Goal: Task Accomplishment & Management: Manage account settings

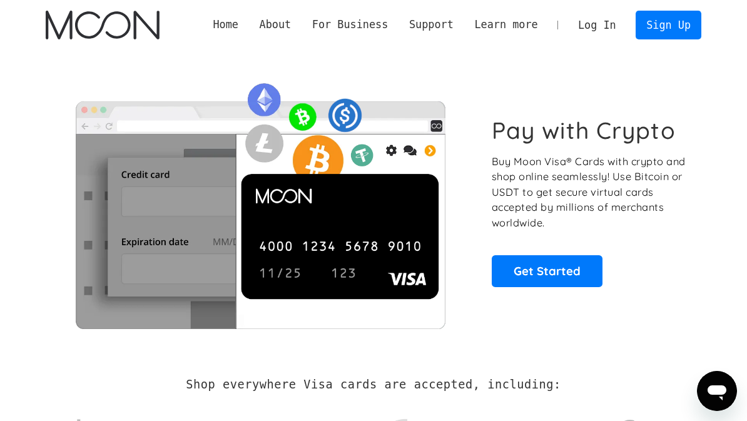
click at [592, 28] on link "Log In" at bounding box center [597, 25] width 59 height 28
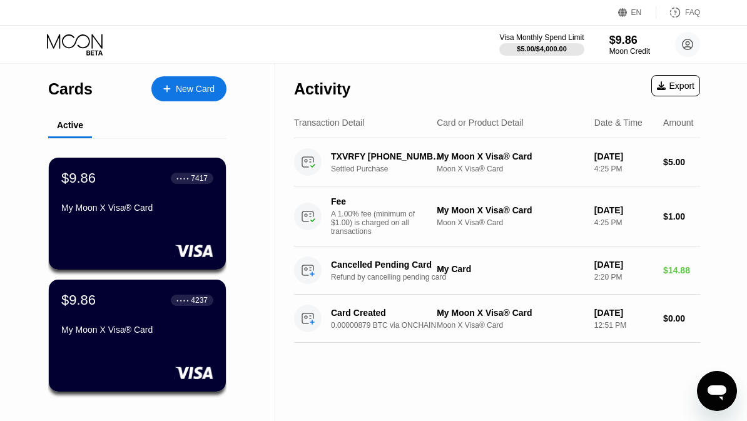
click at [207, 73] on div "Cards New Card" at bounding box center [137, 86] width 178 height 44
click at [197, 96] on div "New Card" at bounding box center [188, 88] width 75 height 25
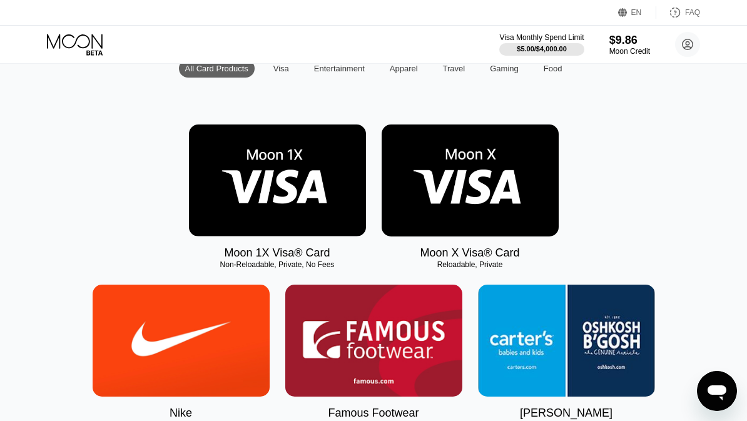
scroll to position [140, 0]
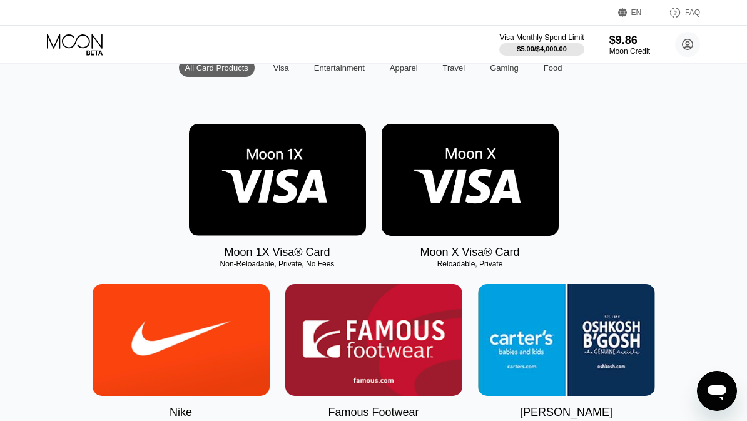
click at [504, 193] on img at bounding box center [470, 180] width 177 height 112
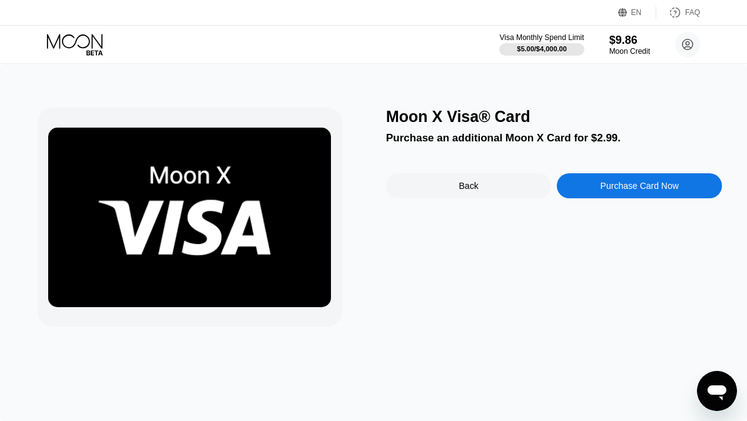
click at [85, 53] on icon at bounding box center [76, 45] width 58 height 22
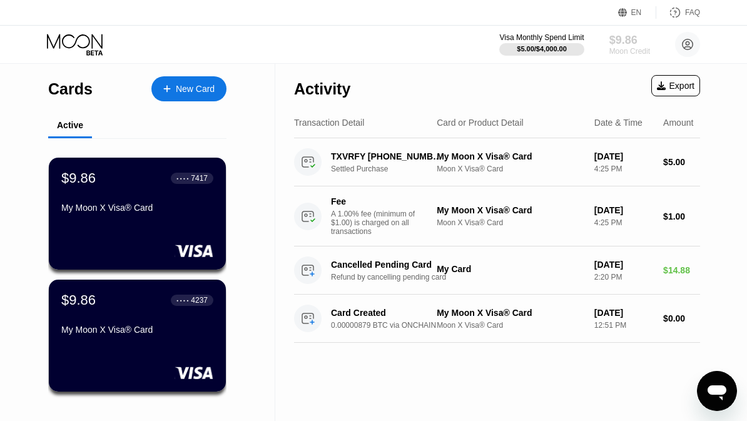
click at [648, 53] on div "Moon Credit" at bounding box center [630, 51] width 41 height 9
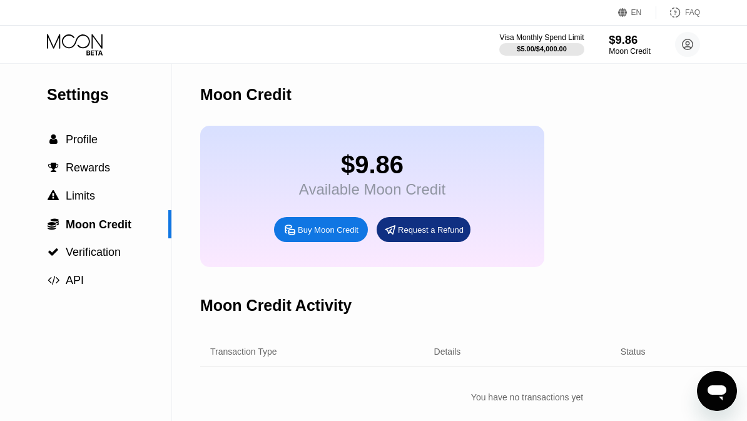
click at [312, 234] on div "Buy Moon Credit" at bounding box center [328, 230] width 61 height 11
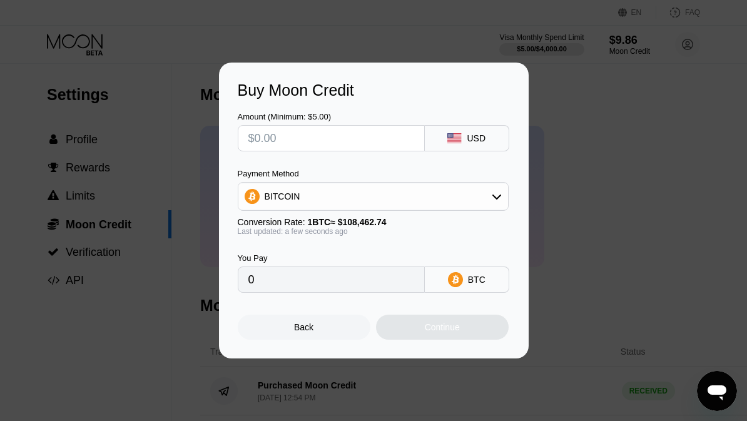
click at [586, 113] on div "Buy Moon Credit Amount (Minimum: $5.00) USD Payment Method BITCOIN Conversion R…" at bounding box center [373, 211] width 747 height 296
click at [626, 242] on div "Buy Moon Credit Amount (Minimum: $5.00) USD Payment Method BITCOIN Conversion R…" at bounding box center [373, 211] width 747 height 296
click at [320, 340] on div "Back" at bounding box center [304, 327] width 133 height 25
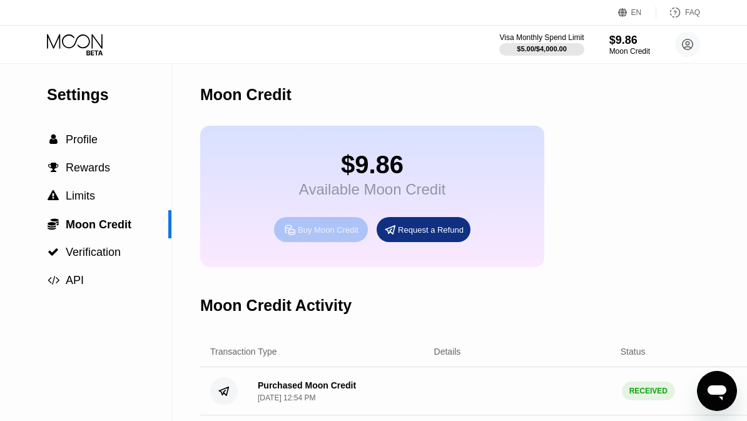
click at [351, 235] on div "Buy Moon Credit" at bounding box center [328, 230] width 61 height 11
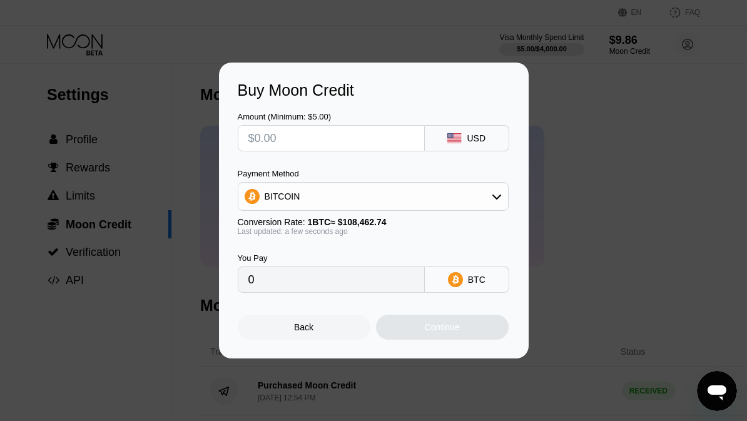
click at [356, 151] on input "text" at bounding box center [331, 138] width 166 height 25
type input "$6"
type input "0.00005532"
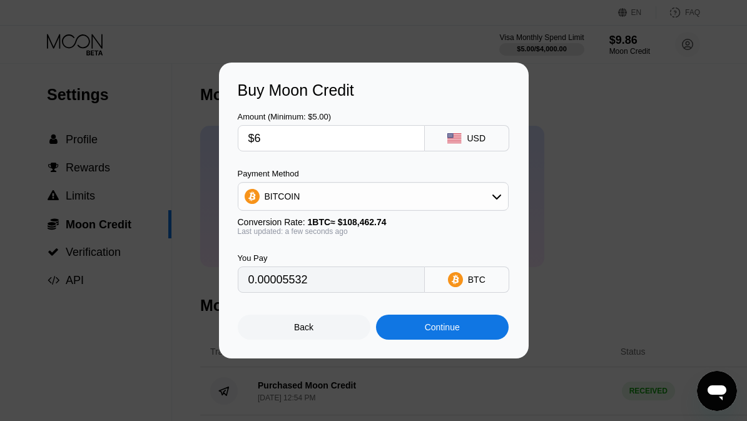
type input "$67"
type input "0.00061773"
click at [461, 201] on div "BITCOIN" at bounding box center [373, 196] width 270 height 25
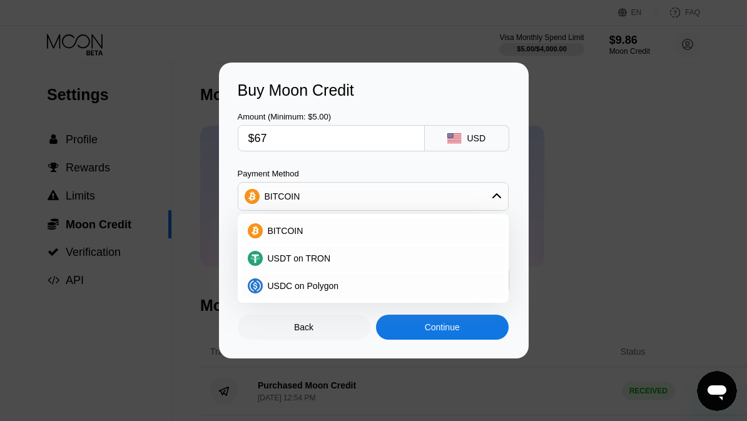
click at [454, 176] on div "Payment Method" at bounding box center [373, 173] width 271 height 9
click at [394, 146] on input "$67" at bounding box center [331, 138] width 166 height 25
type input "$6"
type input "0.00005532"
type input "$68"
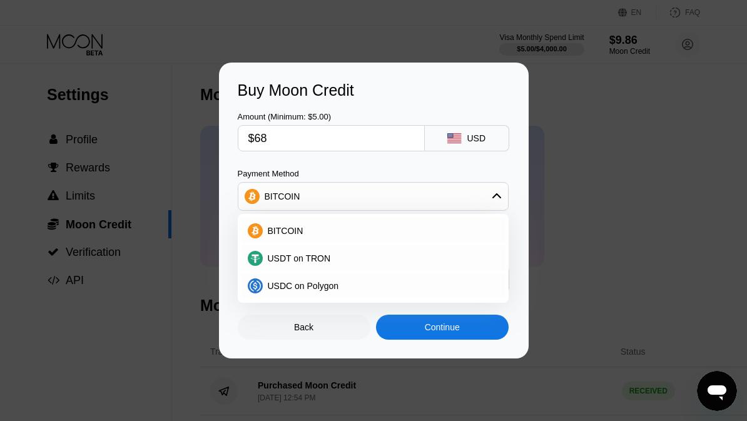
type input "0.00062695"
click at [485, 340] on div "Continue" at bounding box center [442, 327] width 133 height 25
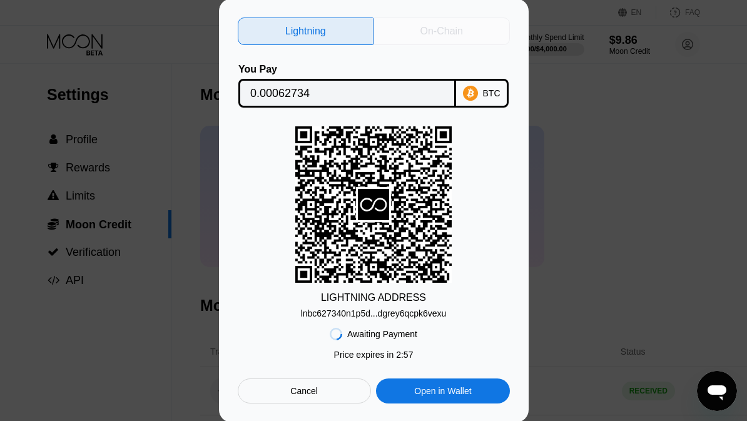
click at [458, 45] on div "On-Chain" at bounding box center [442, 32] width 136 height 28
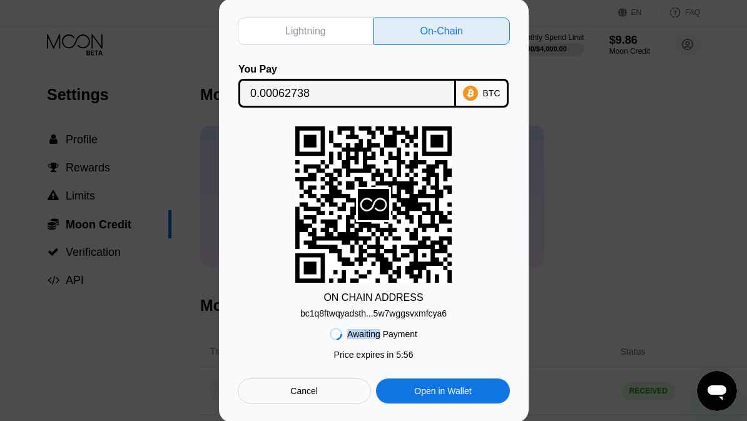
click at [407, 319] on div "bc1q8ftwqyadsth...5w7wggsvxmfcya6" at bounding box center [373, 314] width 146 height 10
click at [364, 319] on div "bc1q8ftwqyadsth...5w7wggsvxmfcya6" at bounding box center [373, 314] width 146 height 10
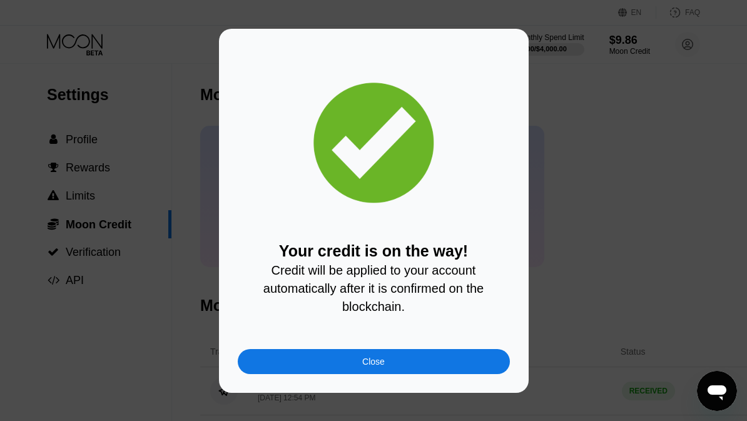
click at [325, 363] on div "Close" at bounding box center [374, 361] width 272 height 25
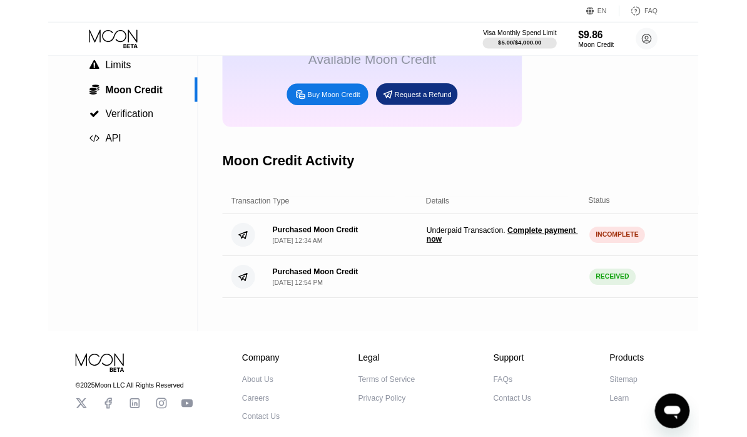
scroll to position [118, 0]
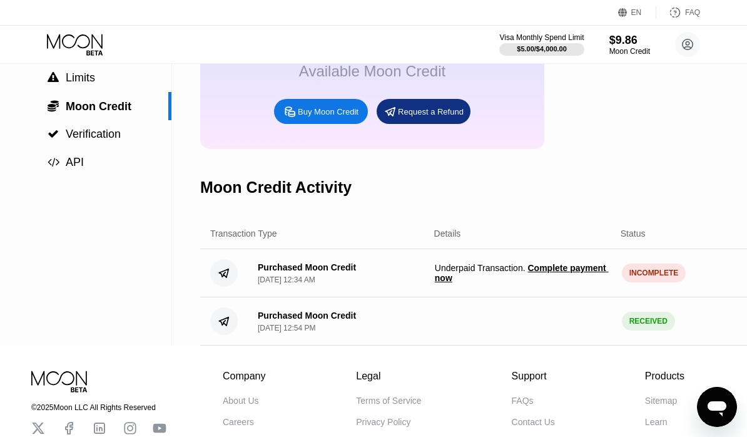
click at [559, 278] on span "Complete payment now" at bounding box center [522, 273] width 174 height 20
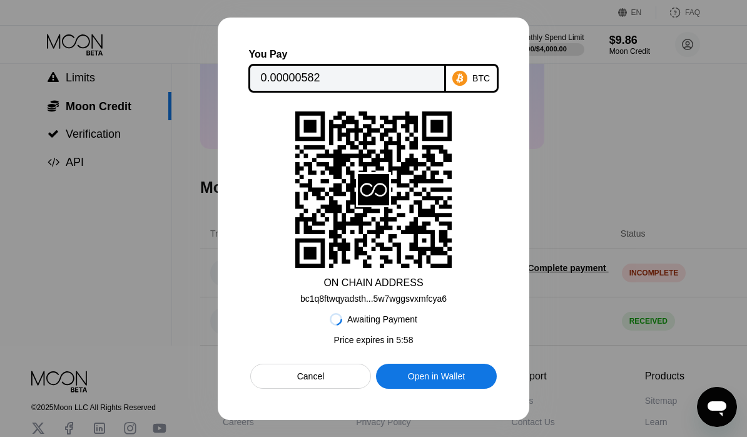
click at [653, 245] on div at bounding box center [373, 218] width 747 height 437
click at [717, 227] on div at bounding box center [373, 218] width 747 height 437
click at [337, 389] on div "Cancel" at bounding box center [310, 376] width 121 height 25
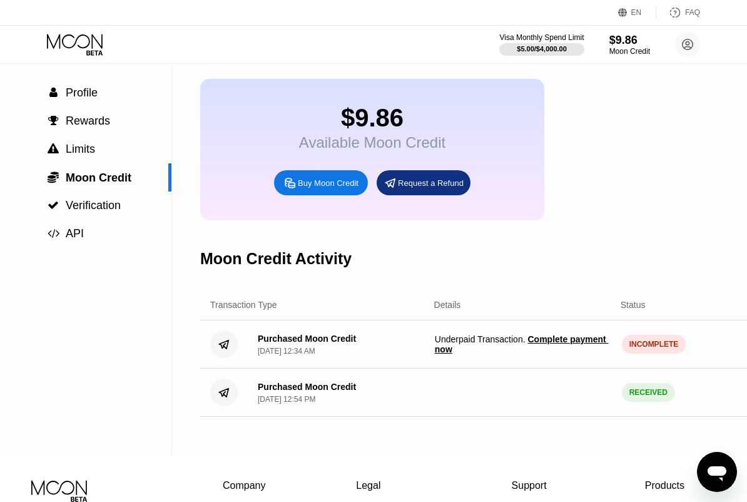
scroll to position [46, 0]
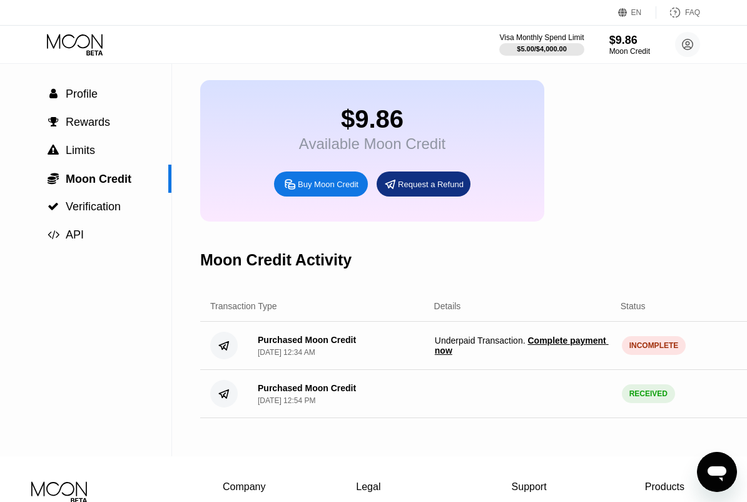
click at [545, 348] on span "Complete payment now" at bounding box center [522, 345] width 174 height 20
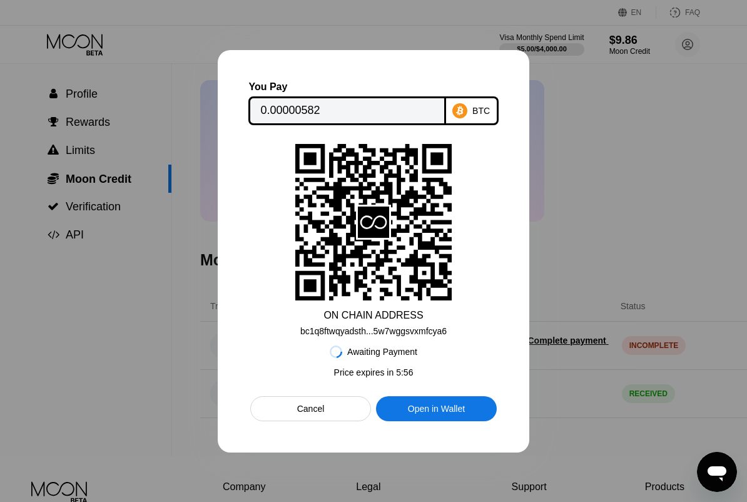
click at [347, 421] on div "You Pay 0.00000582 BTC ON CHAIN ADDRESS bc1q8ftwqyadsth...5w7wggsvxmfcya6 Await…" at bounding box center [374, 251] width 312 height 402
click at [337, 421] on div "You Pay 0.00000582 BTC ON CHAIN ADDRESS bc1q8ftwqyadsth...5w7wggsvxmfcya6 Await…" at bounding box center [374, 251] width 312 height 402
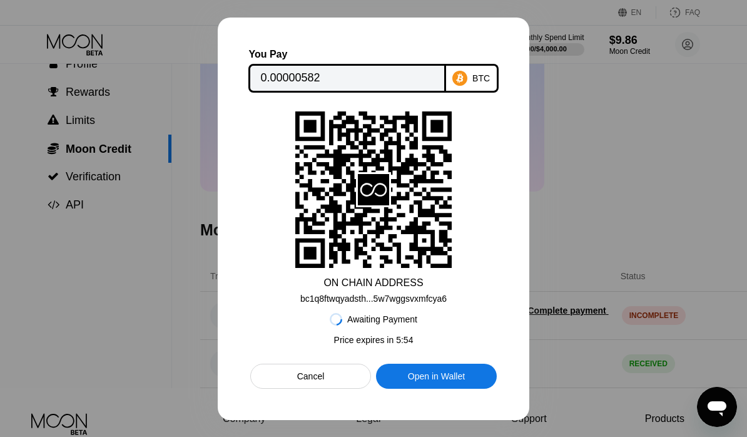
scroll to position [83, 0]
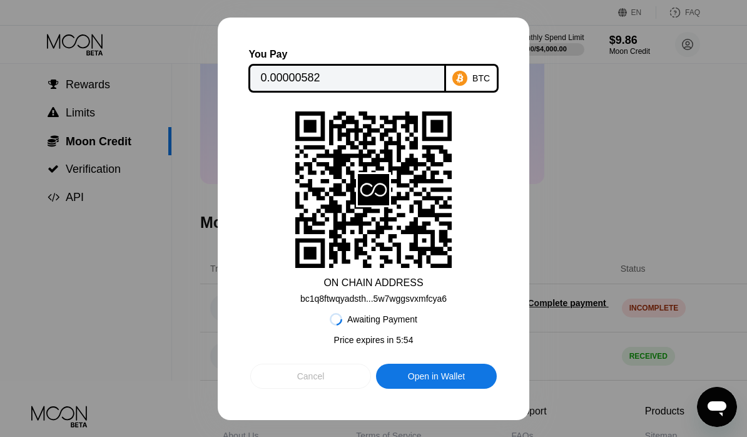
click at [326, 375] on div "Cancel" at bounding box center [310, 376] width 121 height 25
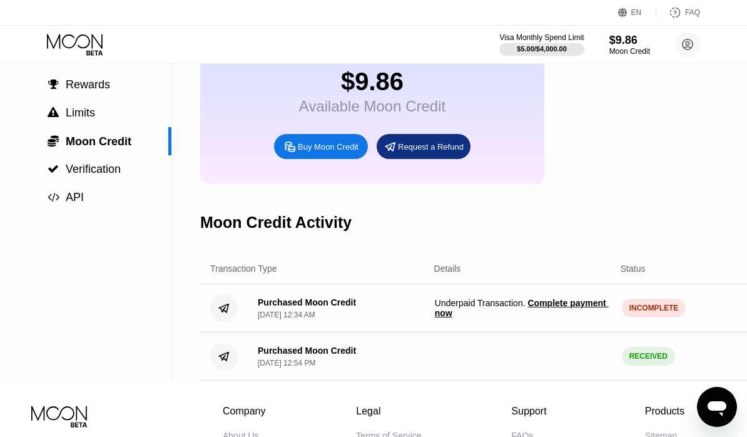
click at [552, 314] on span "Complete payment now" at bounding box center [522, 308] width 174 height 20
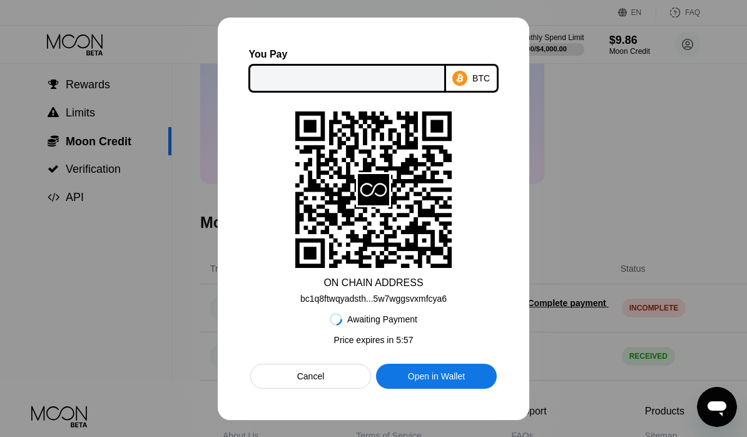
click at [338, 389] on div "Cancel" at bounding box center [310, 376] width 121 height 25
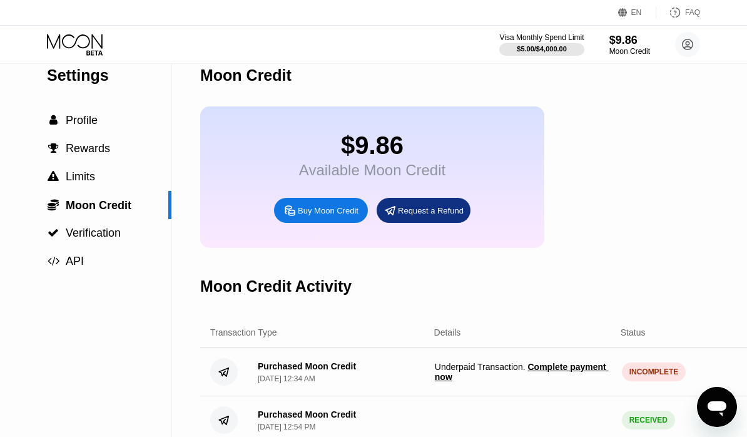
scroll to position [0, 0]
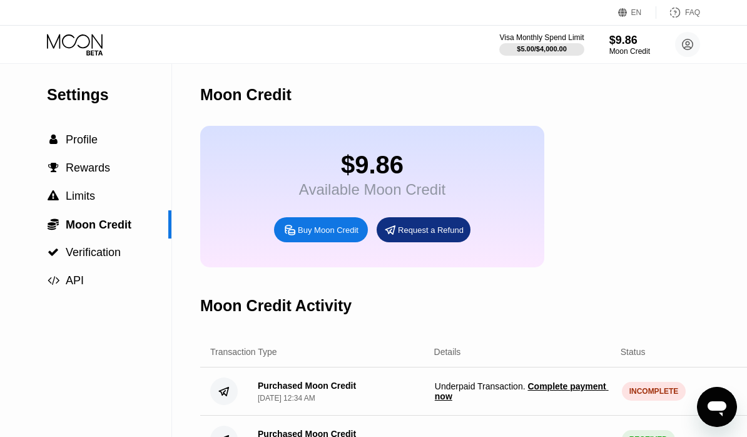
click at [657, 399] on div "INCOMPLETE" at bounding box center [654, 391] width 64 height 19
click at [569, 387] on span "Complete payment now" at bounding box center [522, 391] width 174 height 20
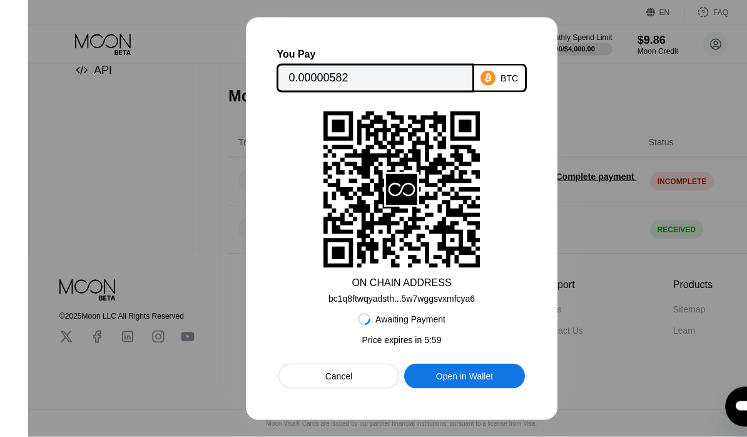
scroll to position [223, 0]
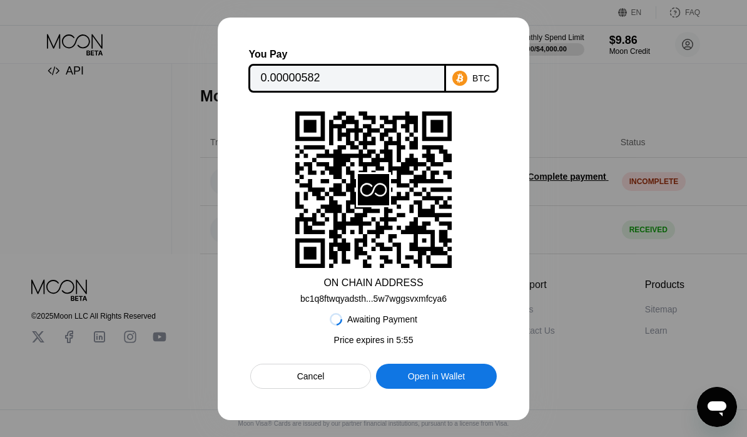
click at [636, 322] on div at bounding box center [373, 218] width 747 height 437
click at [319, 380] on div "Cancel" at bounding box center [311, 376] width 28 height 11
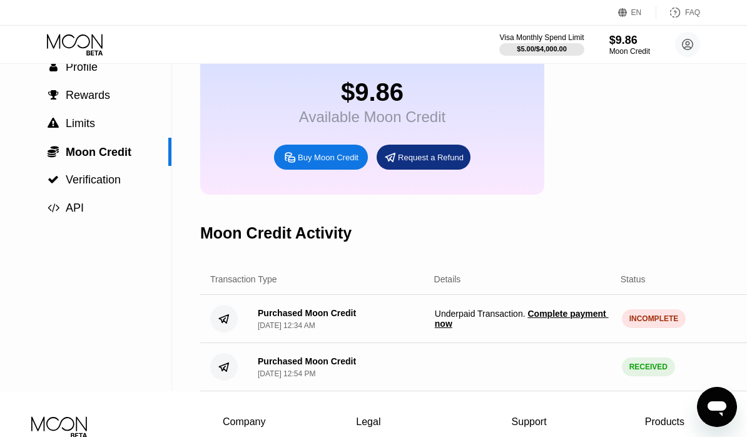
scroll to position [0, 0]
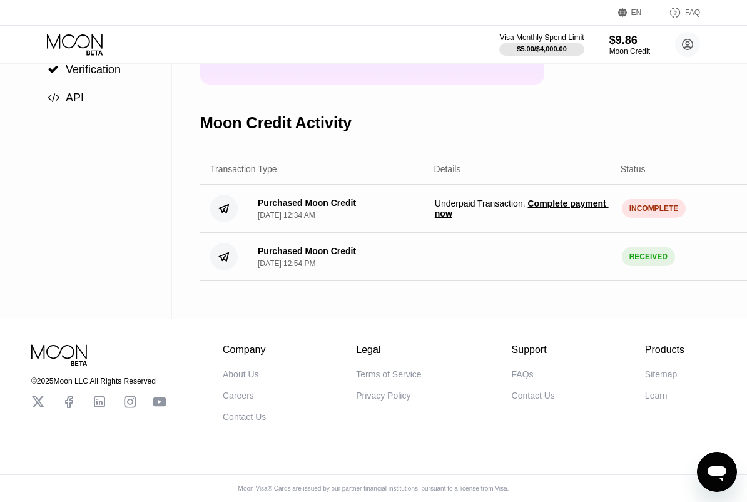
scroll to position [189, 0]
click at [678, 273] on div "Purchased Moon Credit [DATE] 12:54 PM RECEIVED $ 15.00" at bounding box center [527, 257] width 654 height 48
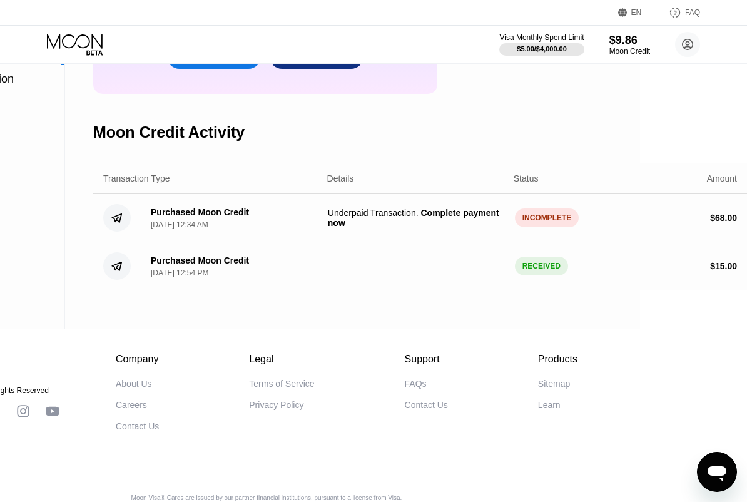
scroll to position [176, 107]
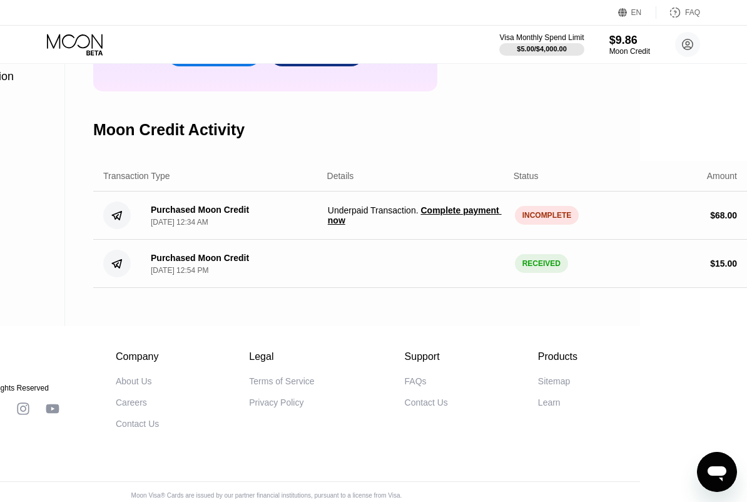
click at [441, 216] on span "Complete payment now" at bounding box center [415, 215] width 174 height 20
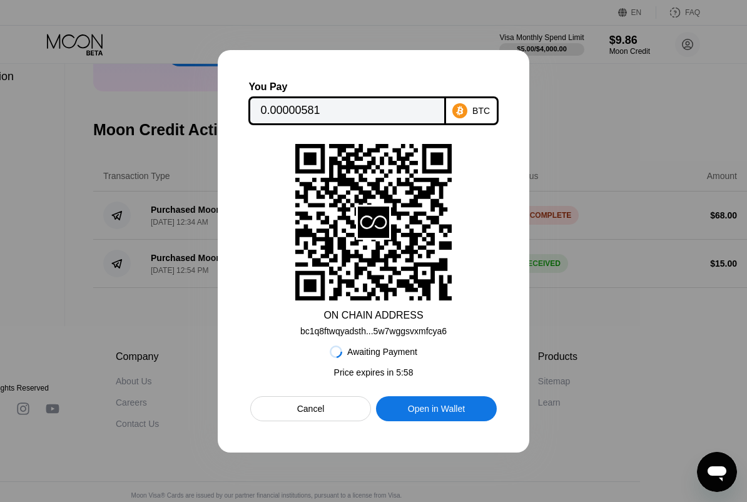
click at [115, 180] on div at bounding box center [373, 251] width 747 height 502
click at [139, 323] on div at bounding box center [373, 251] width 747 height 502
click at [325, 409] on div "Cancel" at bounding box center [310, 408] width 121 height 25
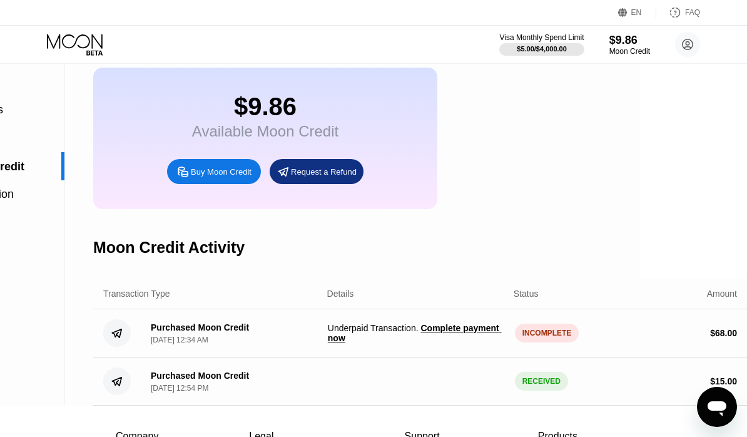
scroll to position [0, 107]
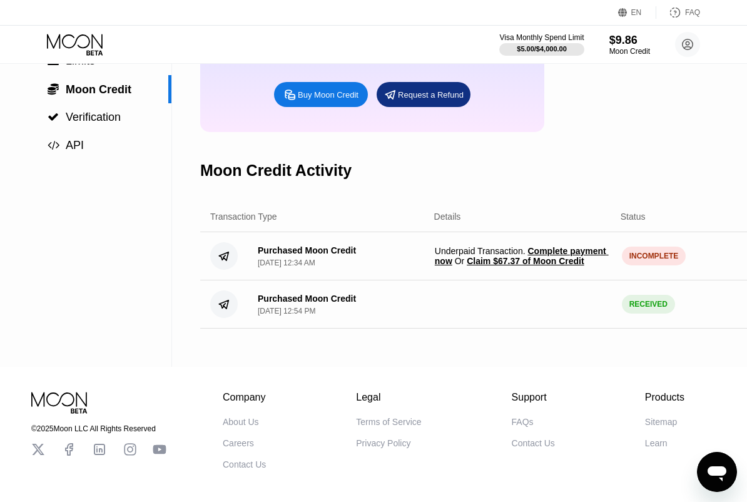
scroll to position [176, 0]
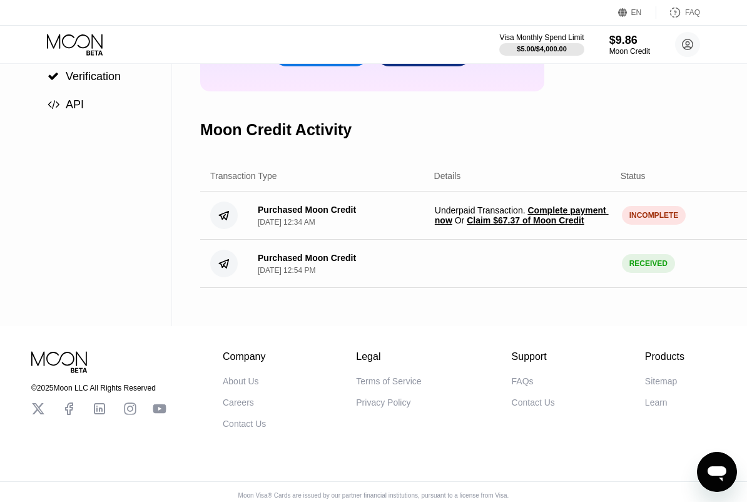
click at [556, 225] on span "Claim $67.37 of Moon Credit" at bounding box center [525, 220] width 117 height 10
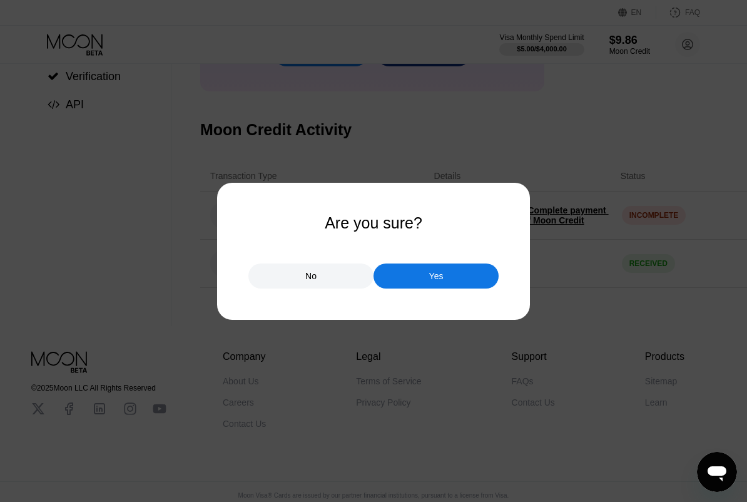
click at [476, 280] on div "Yes" at bounding box center [436, 276] width 125 height 25
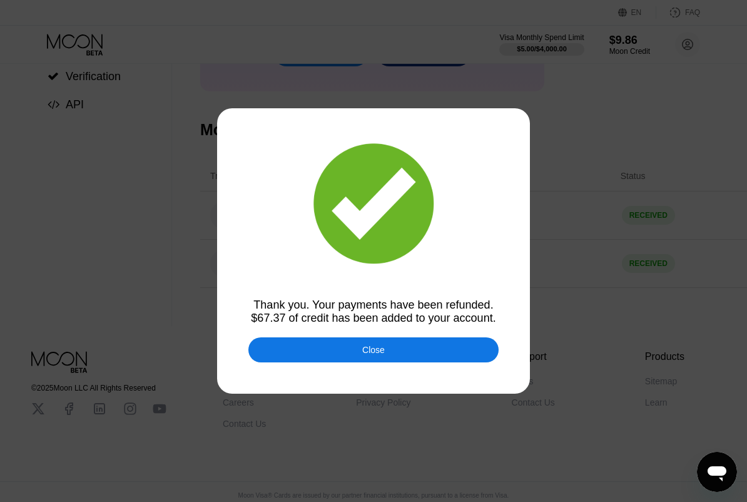
click at [428, 365] on div at bounding box center [373, 251] width 747 height 502
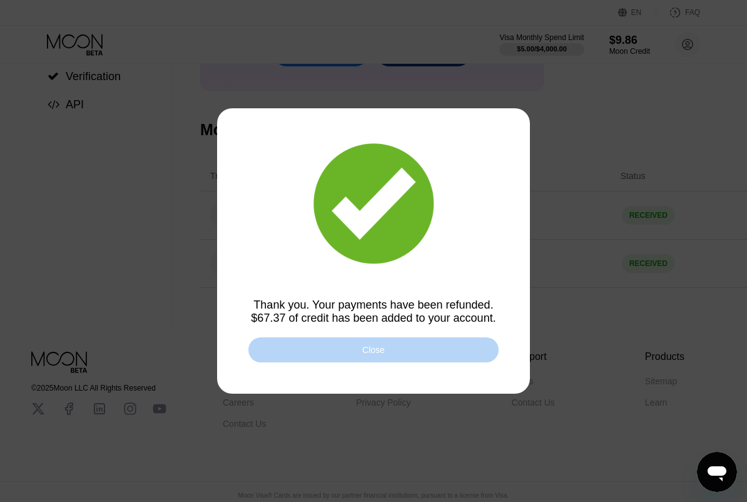
click at [419, 353] on div "Close" at bounding box center [373, 349] width 250 height 25
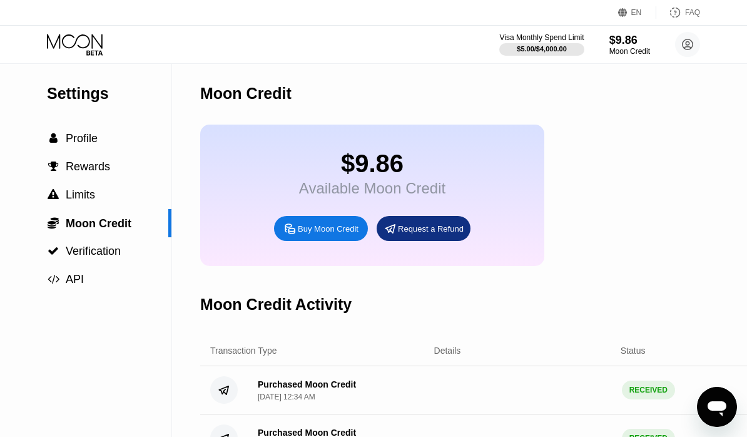
scroll to position [0, 0]
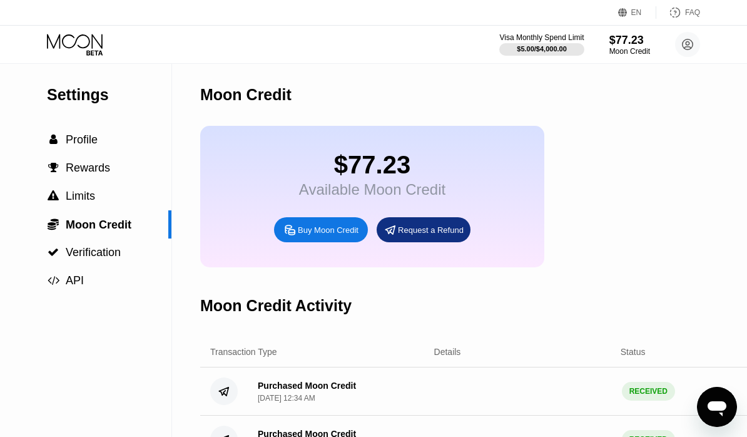
click at [93, 36] on icon at bounding box center [75, 41] width 56 height 14
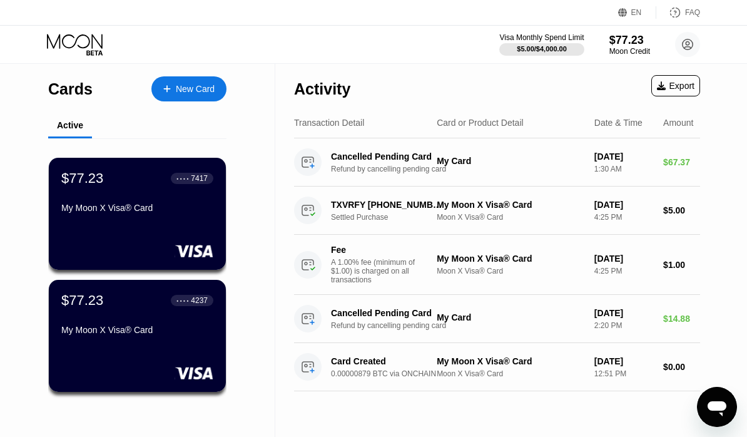
click at [96, 216] on div "My Moon X Visa® Card" at bounding box center [137, 210] width 152 height 15
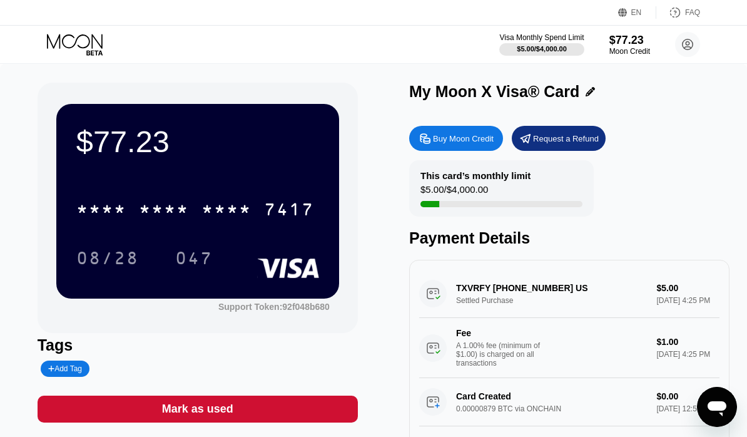
click at [151, 219] on div "* * * *" at bounding box center [164, 211] width 50 height 20
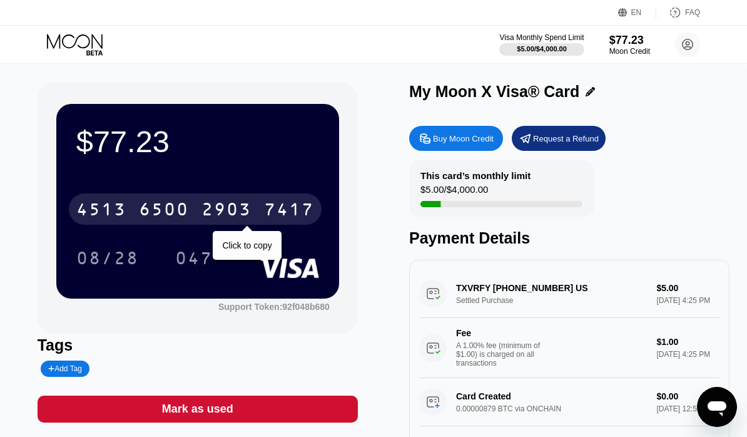
click at [38, 90] on div "$77.23 [CREDIT_CARD_NUMBER] Click to copy 08/28 047 Support Token: 92f048b680 T…" at bounding box center [198, 281] width 320 height 396
click at [159, 169] on div "$77.23 [CREDIT_CARD_NUMBER] Click to copy 08/28 047" at bounding box center [197, 201] width 283 height 194
click at [39, 274] on div "$77.23 [CREDIT_CARD_NUMBER] Click to copy 08/28 047 Support Token: 92f048b680" at bounding box center [198, 208] width 320 height 250
click at [91, 41] on icon at bounding box center [76, 45] width 58 height 22
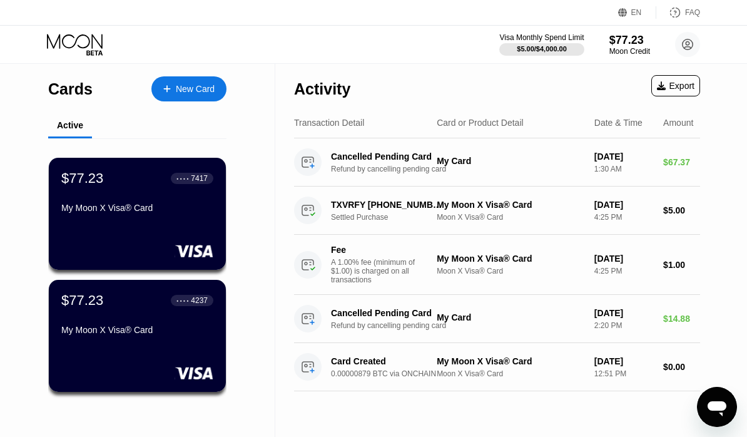
click at [612, 166] on div "Sep 26, 2025 1:30 AM" at bounding box center [624, 162] width 59 height 22
click at [79, 49] on icon at bounding box center [76, 45] width 58 height 22
click at [72, 242] on div "$77.23 ● ● ● ● 7417 My Moon X Visa® Card" at bounding box center [137, 214] width 177 height 112
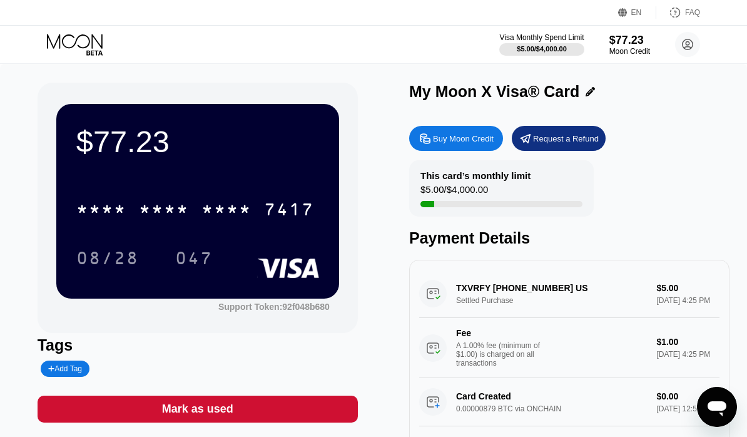
click at [93, 208] on div "* * * *" at bounding box center [101, 211] width 50 height 20
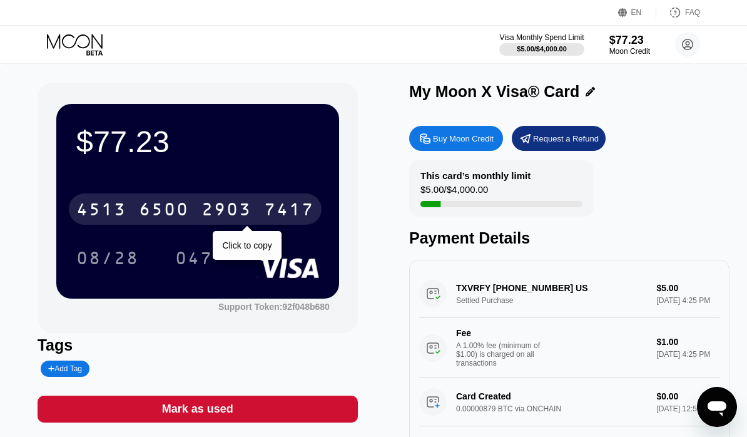
click at [29, 260] on div "$77.23 4513 6500 2903 7417 Click to copy 08/28 047 Support Token: 92f048b680 Ta…" at bounding box center [373, 287] width 747 height 446
click at [81, 78] on div "$77.23 4513 6500 2903 7417 Click to copy 08/28 047 Support Token: 92f048b680 Ta…" at bounding box center [373, 287] width 747 height 446
click at [23, 308] on div "$77.23 4513 6500 2903 7417 Click to copy 08/28 047 Support Token: 92f048b680 Ta…" at bounding box center [373, 287] width 747 height 446
click at [326, 41] on div "Visa Monthly Spend Limit $5.00 / $4,000.00 $77.23 Moon Credit billhoffman1947@g…" at bounding box center [373, 45] width 747 height 38
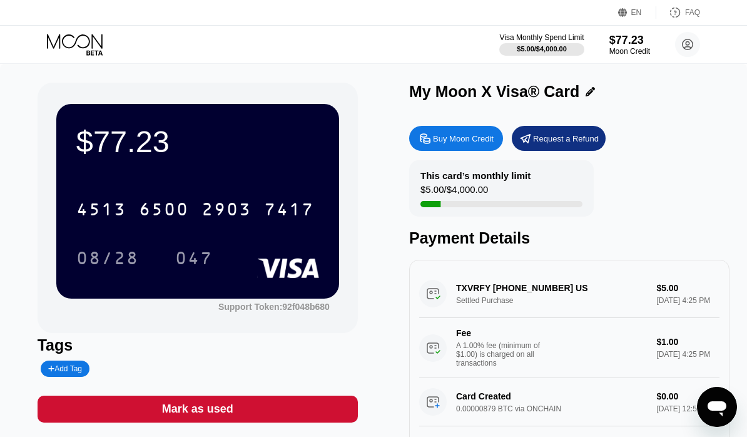
click at [178, 373] on div "Add Tag" at bounding box center [179, 369] width 283 height 16
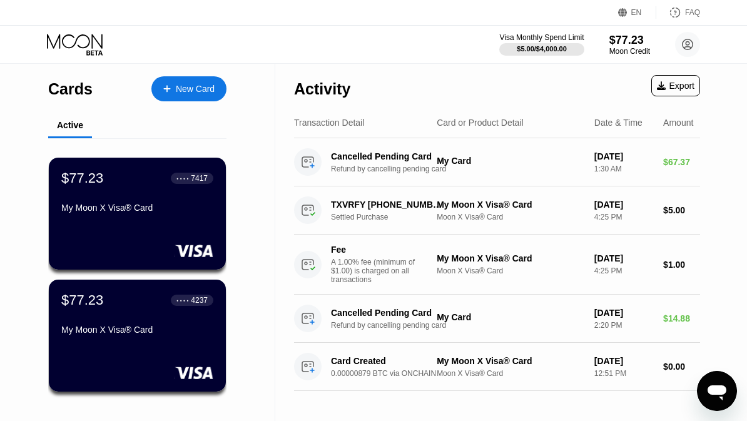
click at [574, 169] on div "My Card" at bounding box center [511, 162] width 148 height 13
click at [81, 46] on icon at bounding box center [76, 45] width 58 height 22
click at [95, 52] on icon at bounding box center [76, 45] width 58 height 22
click at [87, 49] on icon at bounding box center [76, 45] width 58 height 22
click at [78, 54] on icon at bounding box center [76, 45] width 58 height 22
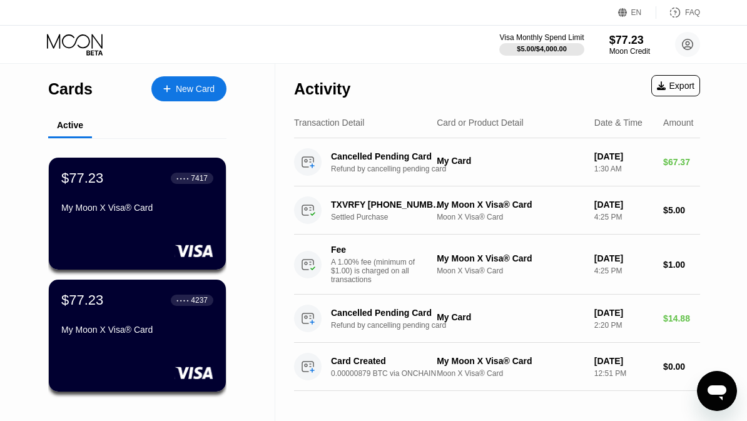
click at [85, 48] on icon at bounding box center [75, 41] width 56 height 14
click at [63, 45] on icon at bounding box center [76, 45] width 58 height 22
click at [101, 41] on icon at bounding box center [76, 45] width 58 height 22
click at [63, 39] on icon at bounding box center [75, 41] width 56 height 14
click at [48, 44] on icon at bounding box center [76, 45] width 58 height 22
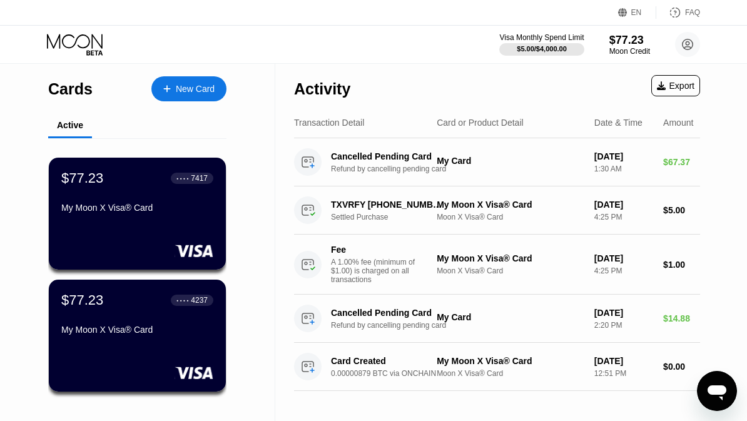
click at [747, 51] on div "Visa Monthly Spend Limit $5.00 / $4,000.00 $77.23 Moon Credit [EMAIL_ADDRESS][D…" at bounding box center [373, 45] width 747 height 38
click at [683, 48] on circle at bounding box center [687, 44] width 25 height 25
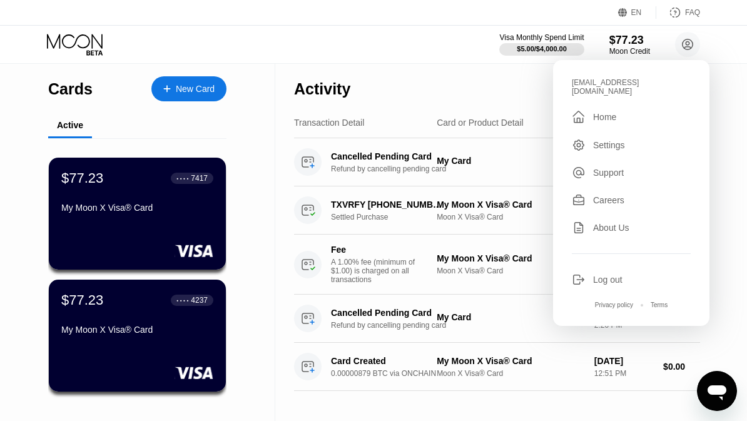
click at [38, 317] on div "Cards New Card Active $77.23 ● ● ● ● 7417 My Moon X Visa® Card $77.23 ● ● ● ● 4…" at bounding box center [137, 247] width 275 height 367
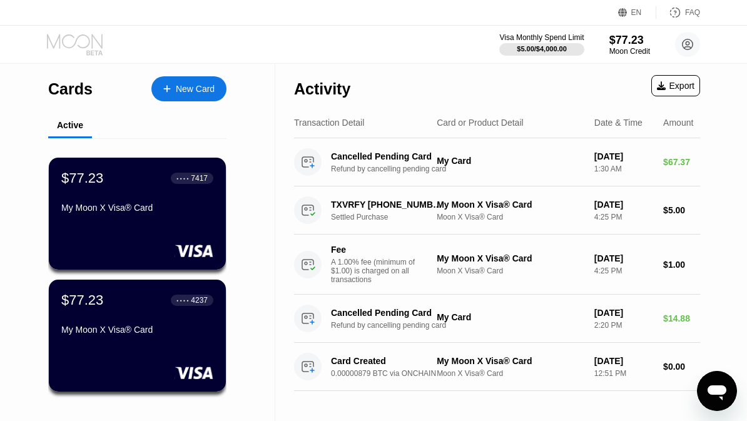
click at [86, 51] on icon at bounding box center [76, 45] width 58 height 22
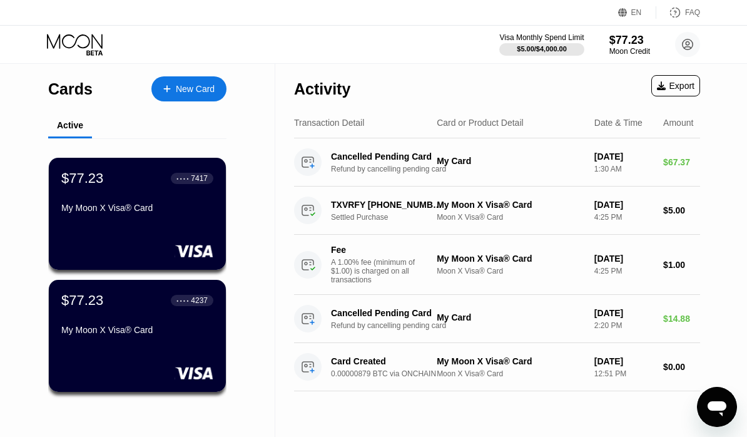
click at [86, 43] on icon at bounding box center [76, 45] width 58 height 22
click at [86, 44] on icon at bounding box center [76, 45] width 58 height 22
click at [123, 256] on div at bounding box center [137, 251] width 153 height 13
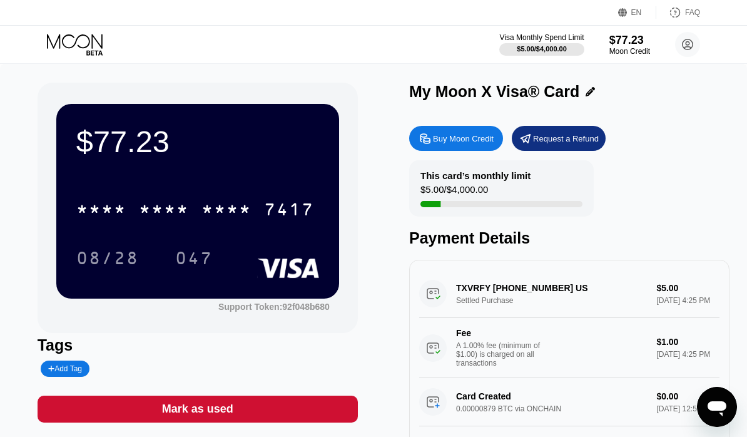
click at [573, 144] on div "Request a Refund" at bounding box center [566, 138] width 66 height 11
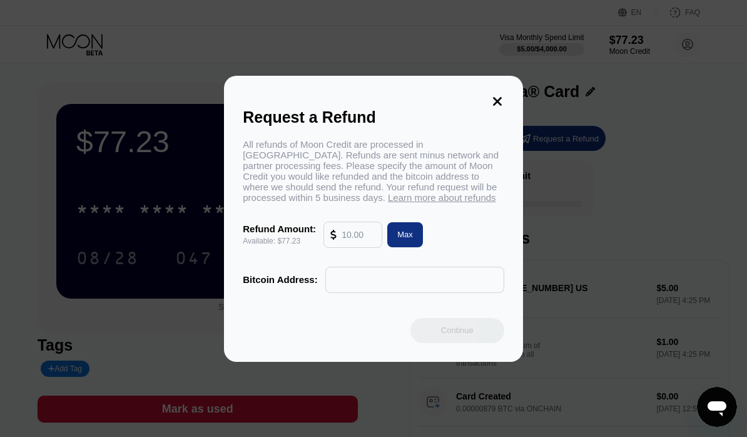
click at [370, 235] on input "text" at bounding box center [359, 234] width 34 height 25
type input "77"
click at [498, 98] on icon at bounding box center [497, 101] width 9 height 9
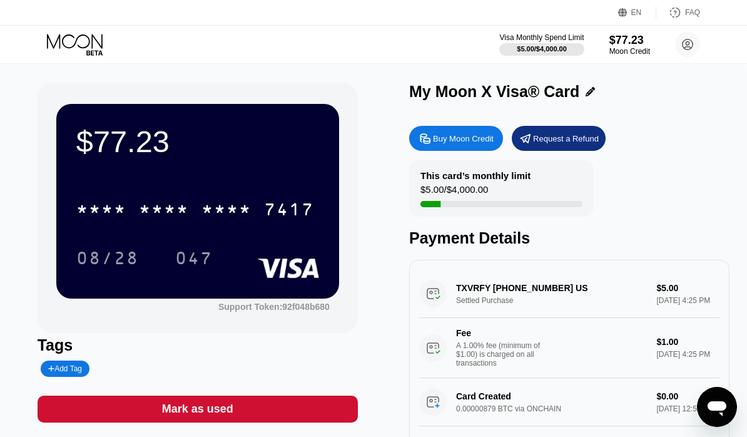
click at [630, 135] on div "Buy Moon Credit Request a Refund" at bounding box center [569, 138] width 320 height 25
click at [171, 213] on div "* * * *" at bounding box center [164, 211] width 50 height 20
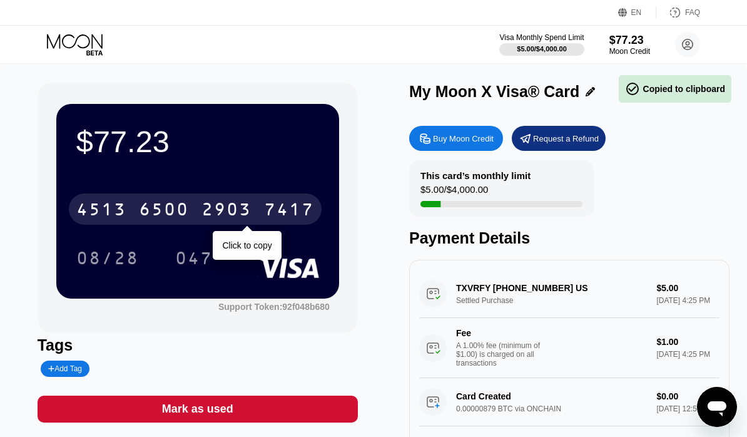
click at [205, 198] on div "4513 6500 2903 7417" at bounding box center [195, 208] width 253 height 31
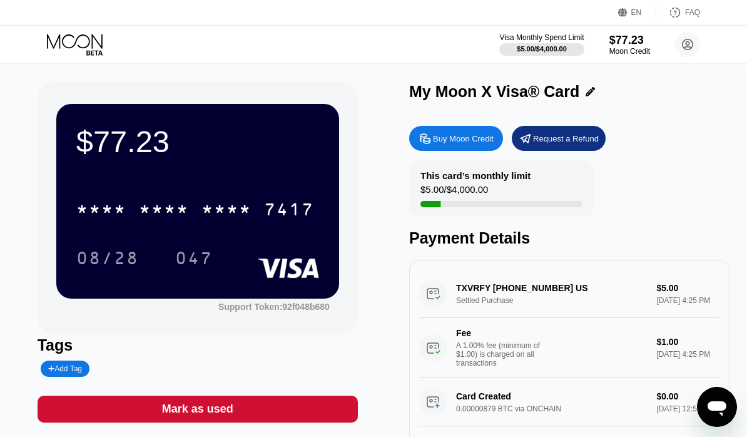
click at [723, 88] on div "My Moon X Visa® Card" at bounding box center [569, 92] width 320 height 18
click at [694, 51] on circle at bounding box center [687, 44] width 25 height 25
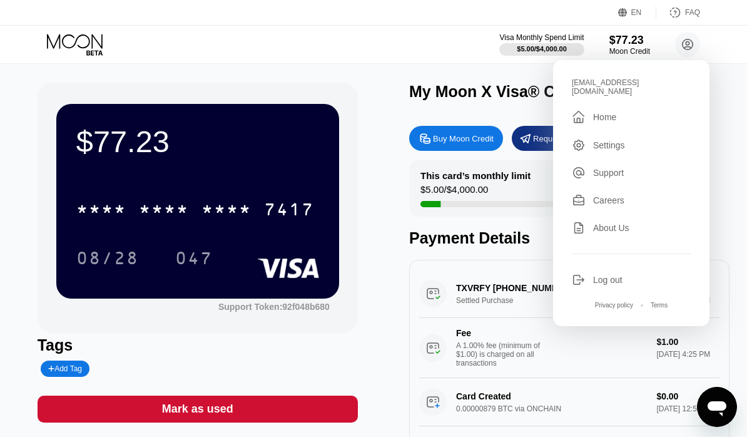
click at [717, 68] on div "$77.23 * * * * * * * * * * * * 7417 08/28 047 Support Token: 92f048b680 Tags Ad…" at bounding box center [373, 287] width 747 height 446
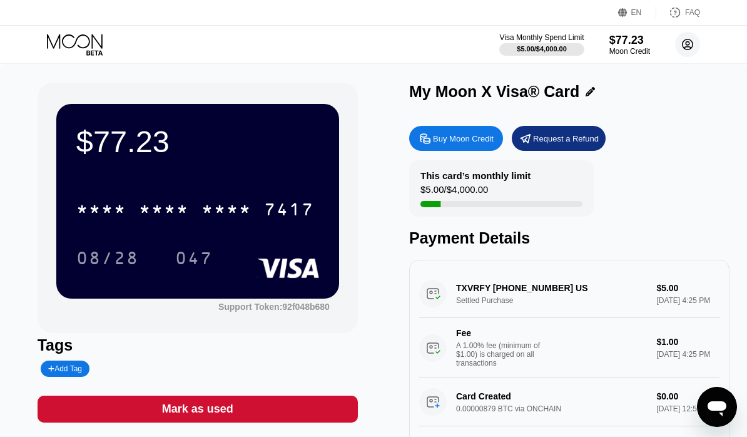
click at [694, 48] on circle at bounding box center [687, 44] width 25 height 25
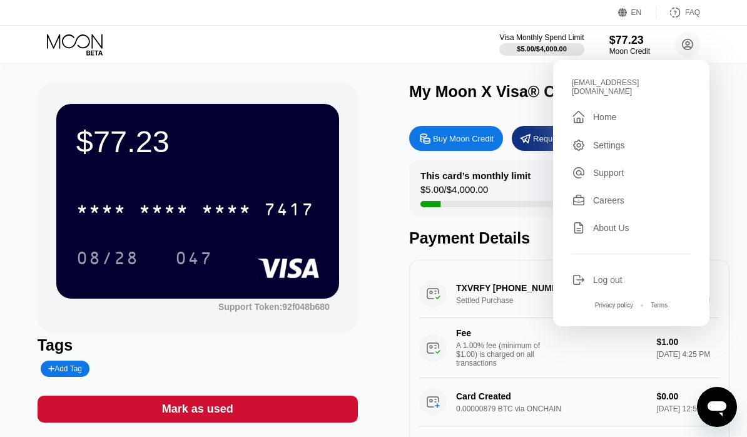
click at [359, 29] on div "Visa Monthly Spend Limit $5.00 / $4,000.00 $77.23 Moon Credit billhoffman1947@g…" at bounding box center [373, 45] width 747 height 38
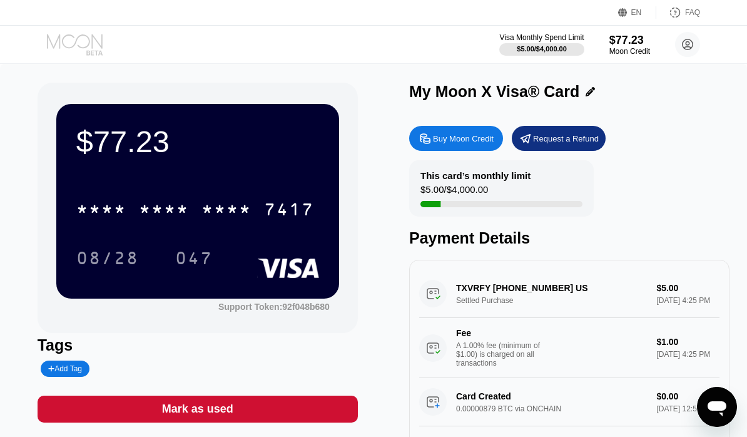
click at [87, 50] on icon at bounding box center [76, 45] width 58 height 22
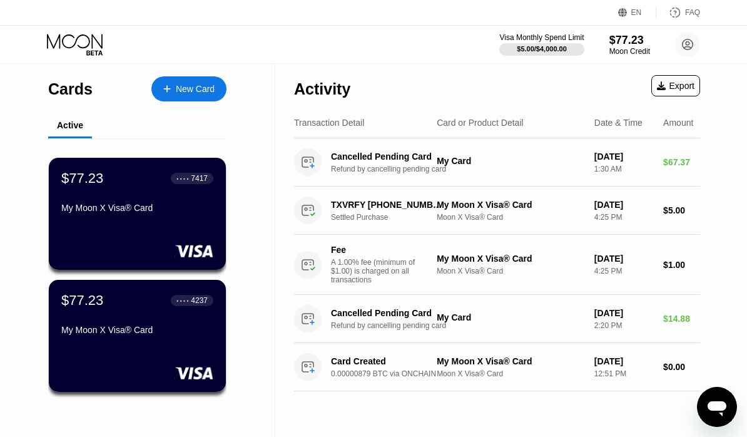
click at [675, 119] on div "Amount" at bounding box center [678, 123] width 30 height 10
click at [474, 120] on div "Card or Product Detail" at bounding box center [480, 123] width 87 height 10
click at [645, 125] on div "Date & Time" at bounding box center [624, 123] width 59 height 10
click at [285, 127] on div "Activity Export Transaction Detail Card or Product Detail Date & Time Amount Ca…" at bounding box center [497, 250] width 444 height 373
click at [555, 54] on div at bounding box center [542, 49] width 86 height 13
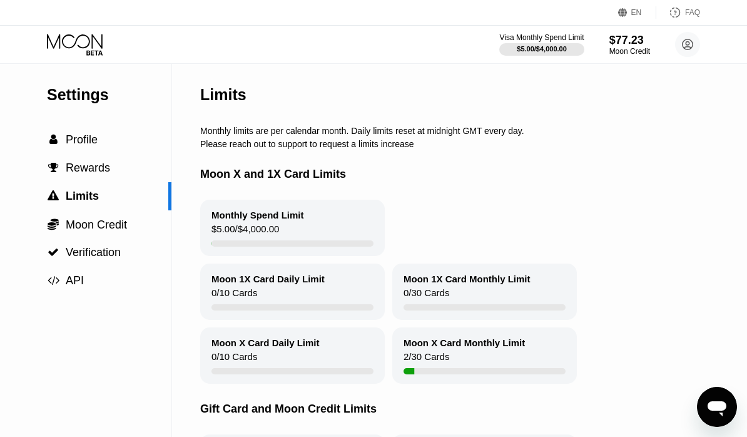
click at [570, 141] on div "Limits Monthly limits are per calendar month. Daily limits reset at midnight GM…" at bounding box center [499, 285] width 598 height 443
click at [86, 42] on icon at bounding box center [76, 45] width 58 height 22
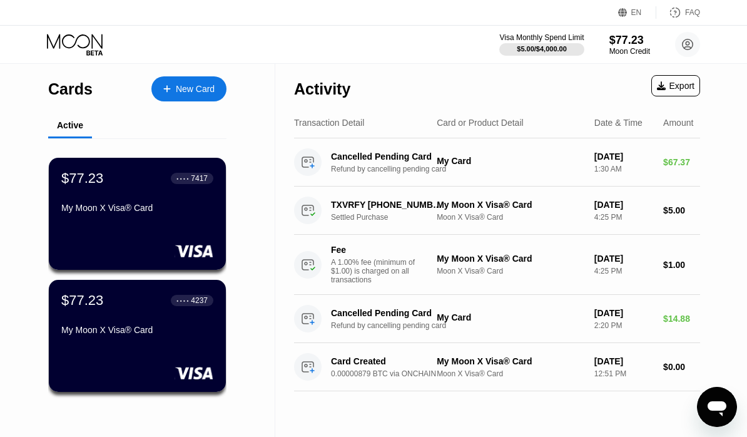
click at [461, 126] on div "Card or Product Detail" at bounding box center [480, 123] width 87 height 10
click at [399, 29] on div "Visa Monthly Spend Limit $5.00 / $4,000.00 $77.23 Moon Credit billhoffman1947@g…" at bounding box center [373, 45] width 747 height 38
click at [334, 117] on div "Transaction Detail Card or Product Detail Date & Time Amount" at bounding box center [497, 123] width 406 height 31
click at [447, 61] on div "Visa Monthly Spend Limit $5.00 / $4,000.00 $77.23 Moon Credit billhoffman1947@g…" at bounding box center [373, 45] width 747 height 38
click at [356, 39] on div "Visa Monthly Spend Limit $5.00 / $4,000.00 $77.23 Moon Credit billhoffman1947@g…" at bounding box center [373, 45] width 747 height 38
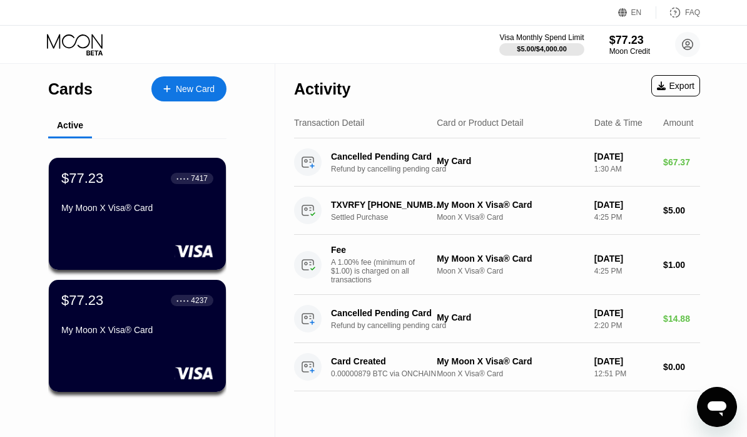
click at [84, 38] on icon at bounding box center [76, 45] width 58 height 22
click at [419, 40] on div "Visa Monthly Spend Limit $5.00 / $4,000.00 $77.23 Moon Credit billhoffman1947@g…" at bounding box center [373, 45] width 747 height 38
click at [197, 177] on div "7417" at bounding box center [199, 178] width 17 height 9
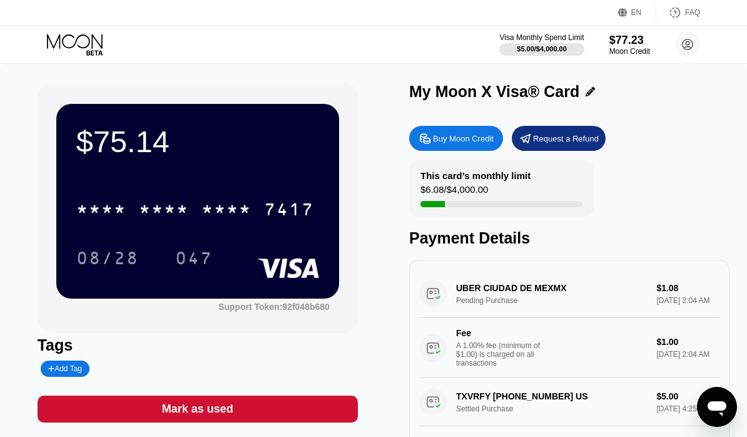
click at [205, 223] on div "* * * * * * * * * * * * 7417" at bounding box center [195, 208] width 253 height 31
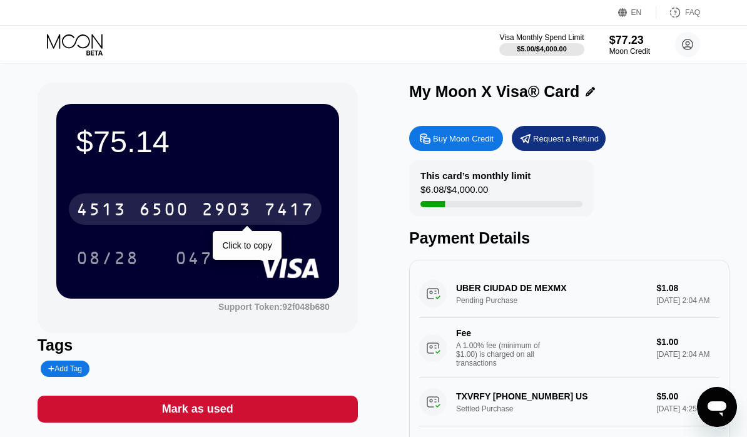
click at [271, 358] on div "Tags Add Tag" at bounding box center [198, 356] width 320 height 41
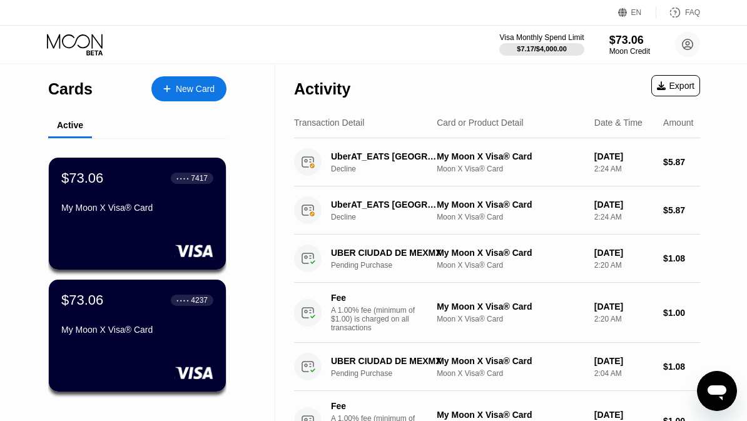
click at [196, 226] on div "$73.06 ● ● ● ● 7417 My Moon X Visa® Card" at bounding box center [137, 214] width 177 height 112
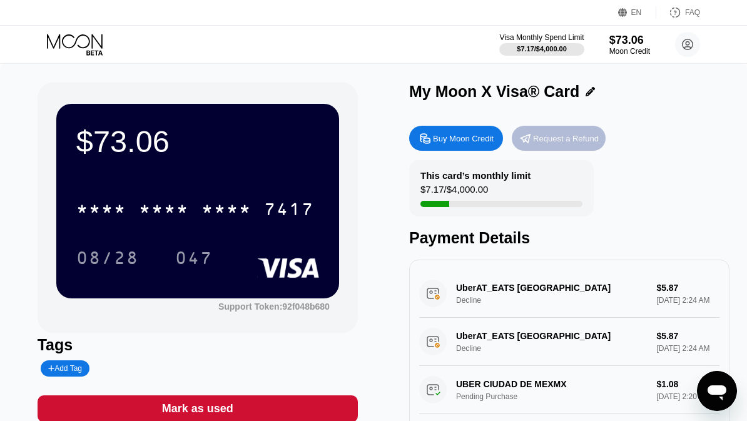
click at [593, 138] on div "Request a Refund" at bounding box center [566, 138] width 66 height 11
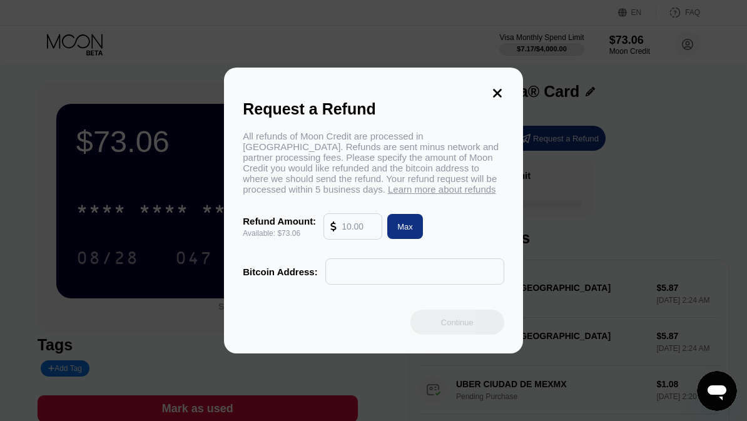
click at [367, 239] on input "text" at bounding box center [359, 226] width 34 height 25
click at [411, 232] on div "Max" at bounding box center [405, 227] width 16 height 11
type input "73.06"
click at [395, 284] on input "text" at bounding box center [414, 271] width 165 height 25
click at [369, 284] on input "text" at bounding box center [414, 271] width 165 height 25
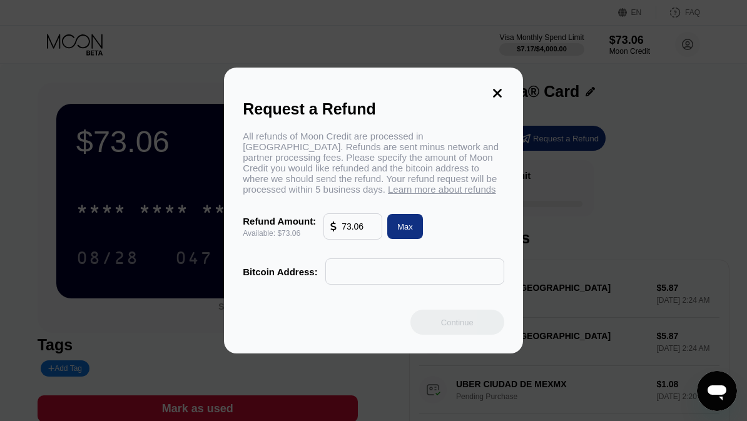
paste input "bc1qh3eqxwf7v2fnnaxw7pkvczw0rw8ssxh7s30w6f"
type input "bc1qh3eqxwf7v2fnnaxw7pkvczw0rw8ssxh7s30w6f"
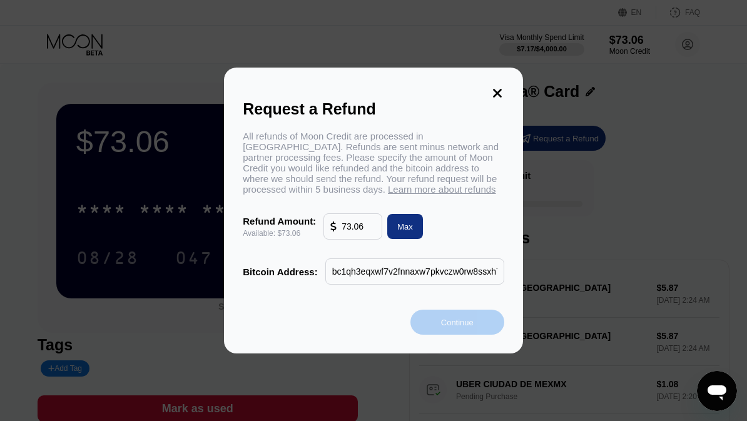
click at [485, 335] on div "Continue" at bounding box center [458, 322] width 94 height 25
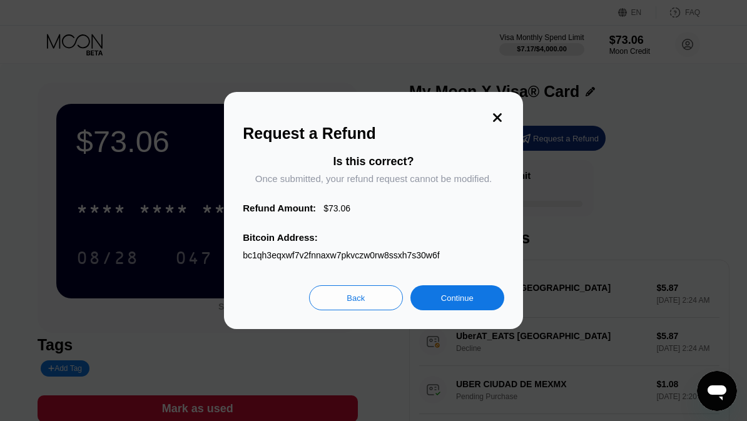
click at [474, 304] on div "Continue" at bounding box center [457, 298] width 33 height 11
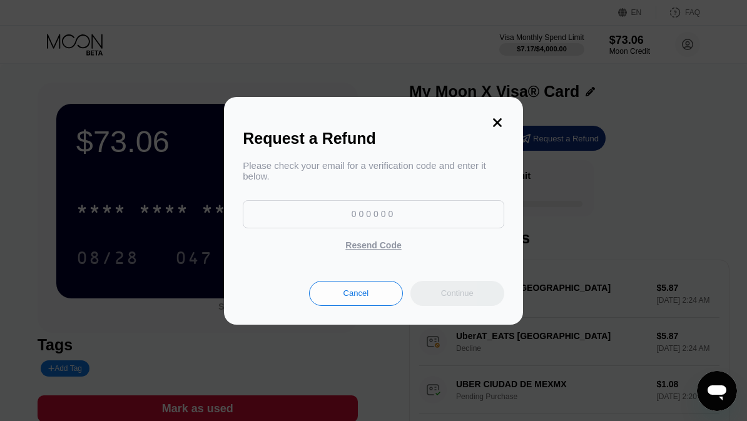
click at [373, 217] on input at bounding box center [374, 214] width 262 height 28
type input "389622"
click at [481, 305] on div "Continue" at bounding box center [458, 293] width 94 height 25
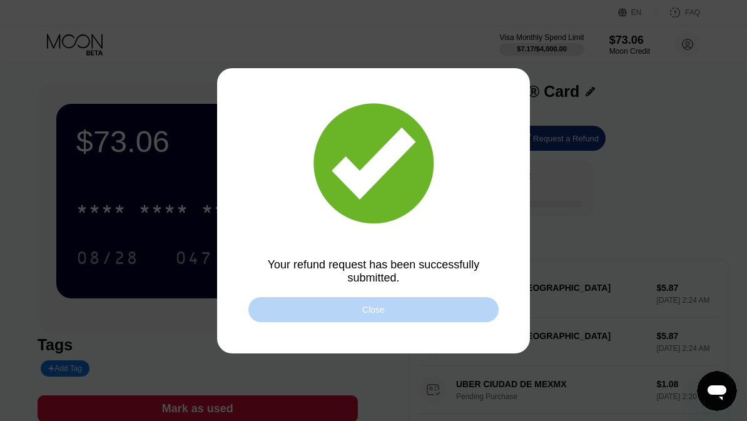
click at [436, 322] on div "Close" at bounding box center [373, 309] width 250 height 25
